Goal: Transaction & Acquisition: Purchase product/service

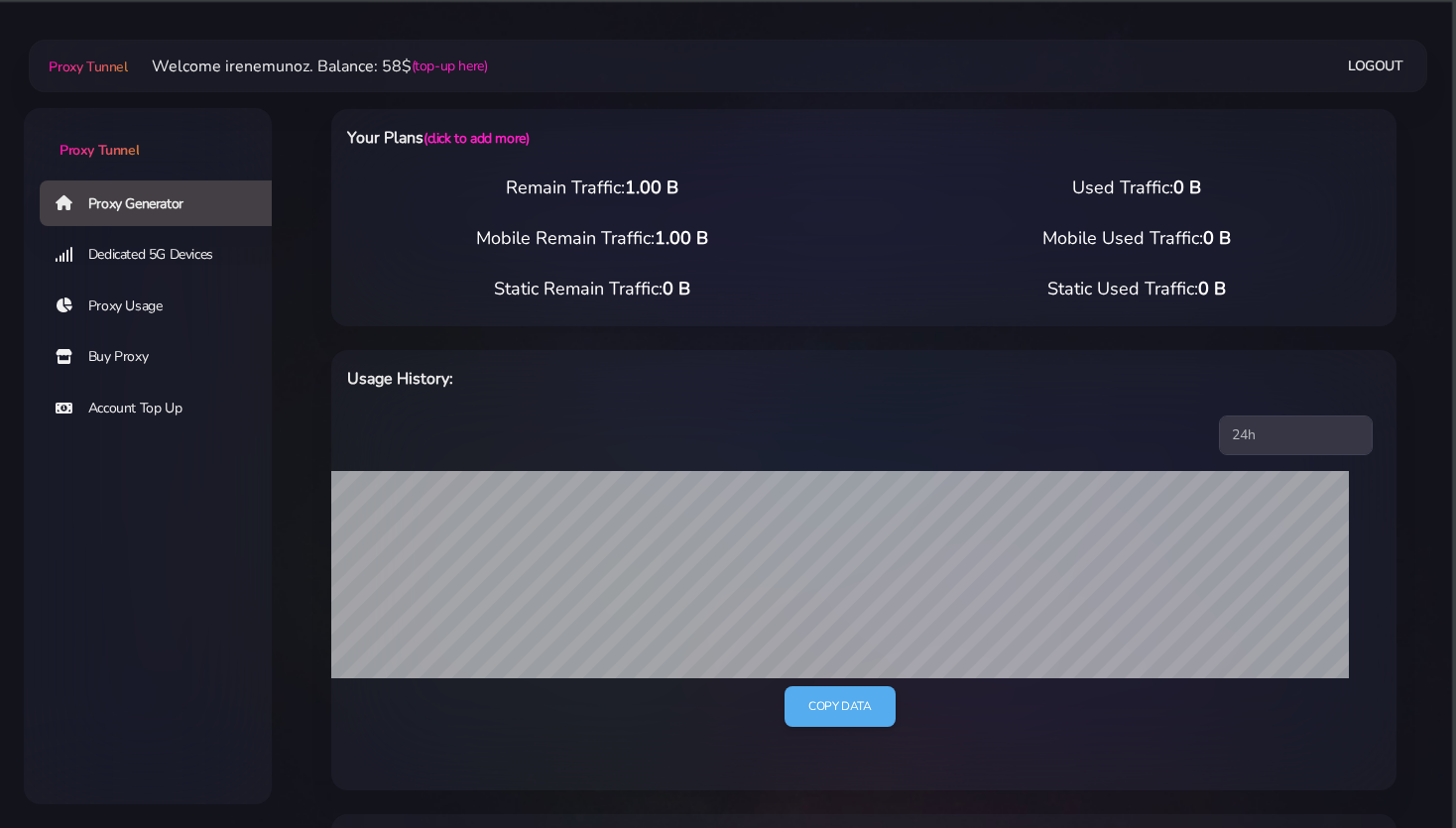
click at [118, 360] on link "Buy Proxy" at bounding box center [163, 357] width 248 height 46
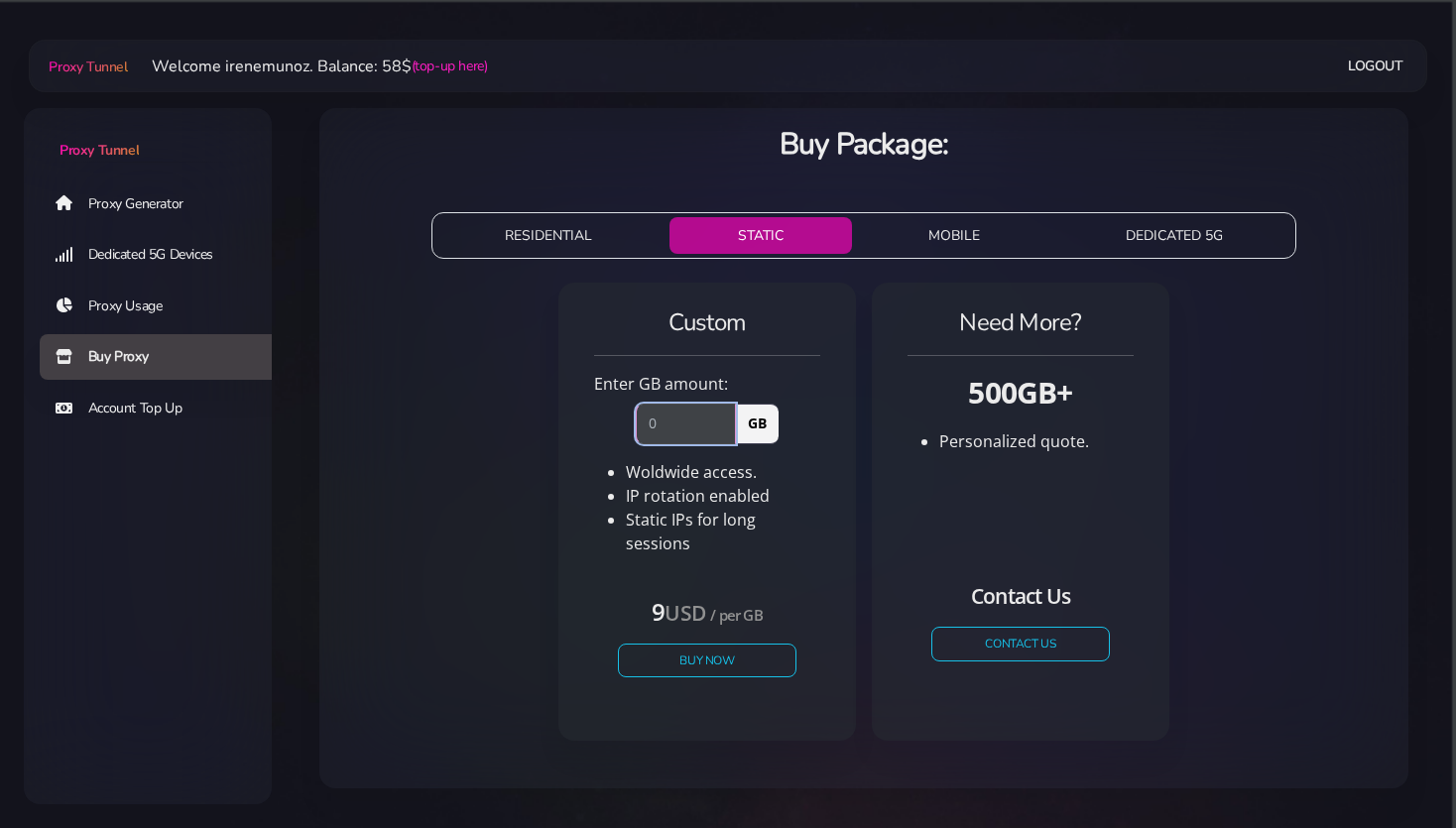
click at [667, 426] on input "number" at bounding box center [686, 424] width 101 height 40
type input "1"
click at [525, 533] on div "Custom Enter GB amount: 1 GB Woldwide access. IP rotation enabled USD" at bounding box center [864, 519] width 1057 height 490
click at [675, 643] on button "Buy Now" at bounding box center [707, 660] width 182 height 35
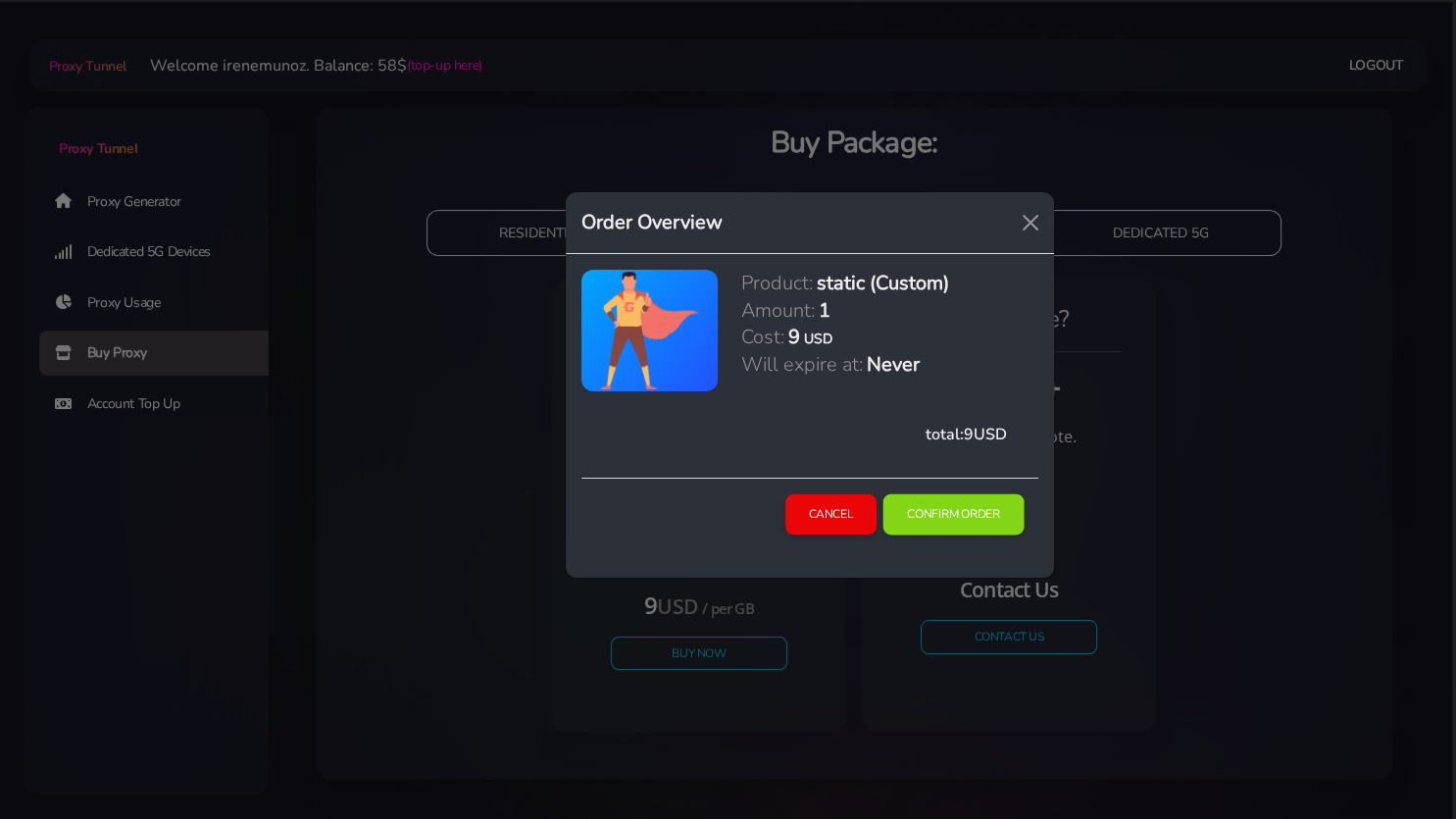
click at [925, 504] on button "Confirm Order" at bounding box center [953, 515] width 141 height 41
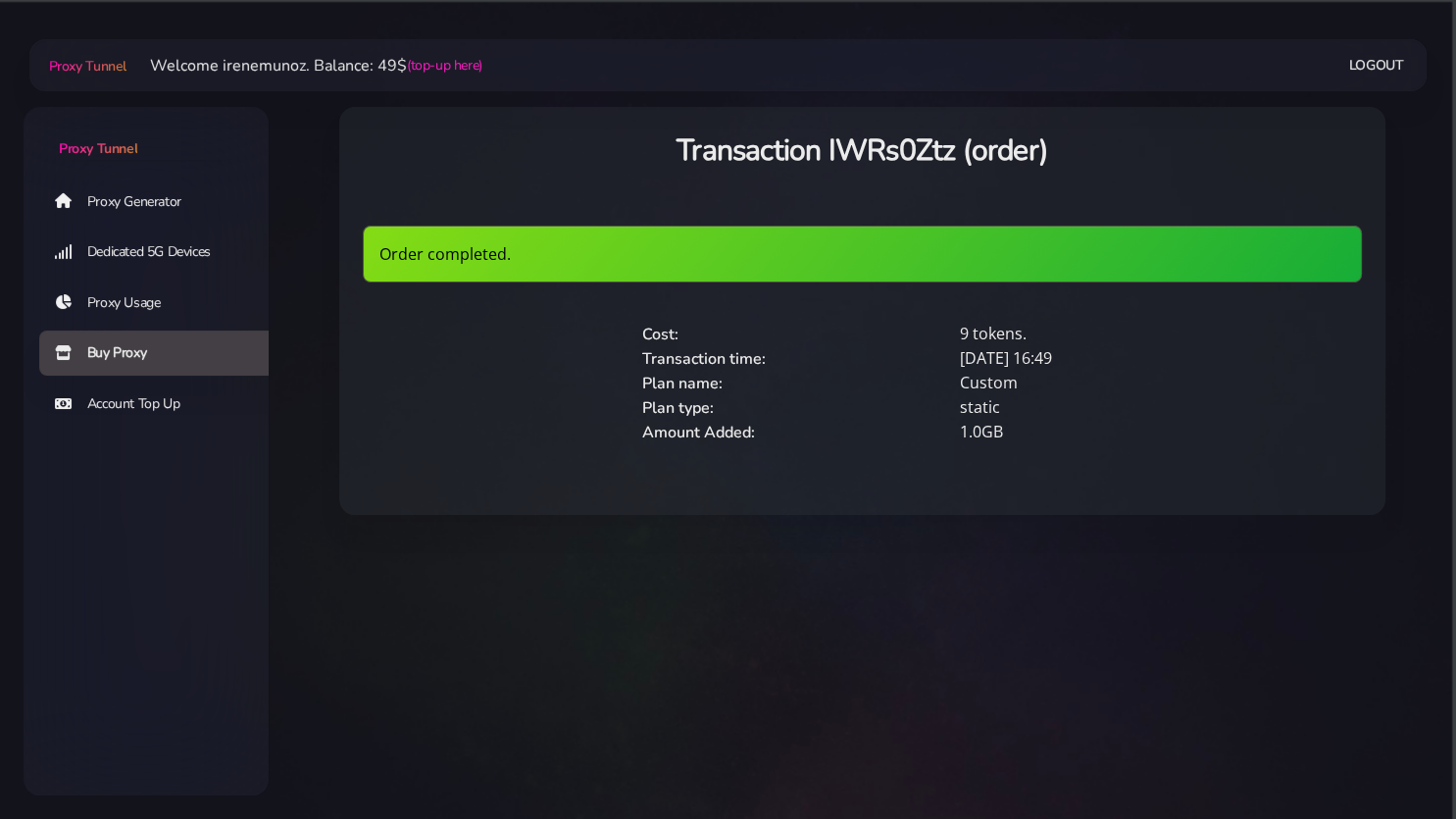
click at [121, 211] on link "Proxy Generator" at bounding box center [161, 201] width 245 height 45
